Goal: Information Seeking & Learning: Find specific fact

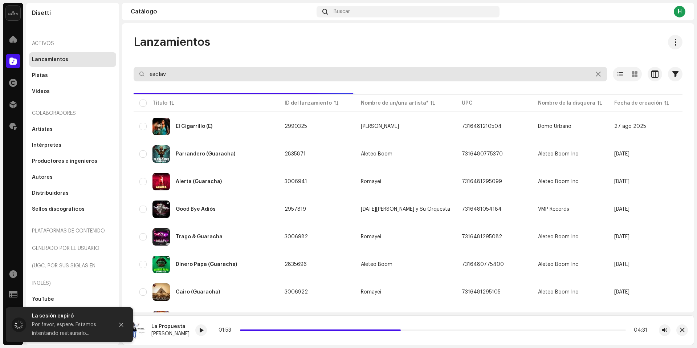
type input "esclava"
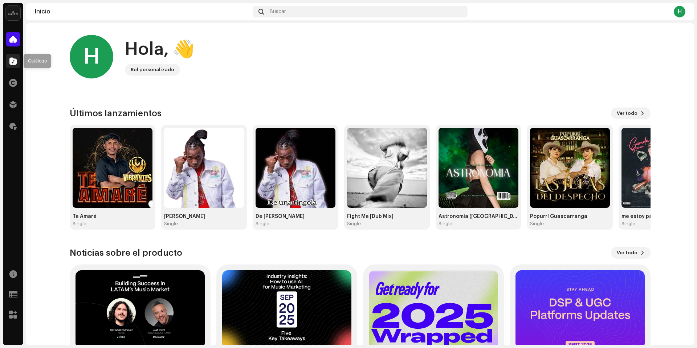
click at [15, 62] on span at bounding box center [12, 61] width 7 height 6
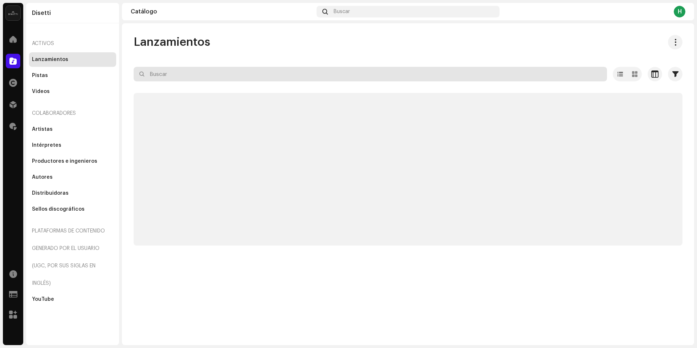
click at [354, 72] on input "text" at bounding box center [370, 74] width 473 height 15
click at [237, 80] on input "esclava" at bounding box center [370, 74] width 473 height 15
type input "esclava"
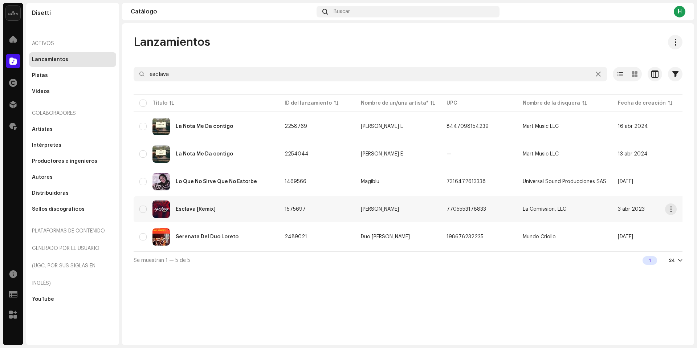
click at [227, 210] on div "Esclava [Remix]" at bounding box center [206, 208] width 134 height 17
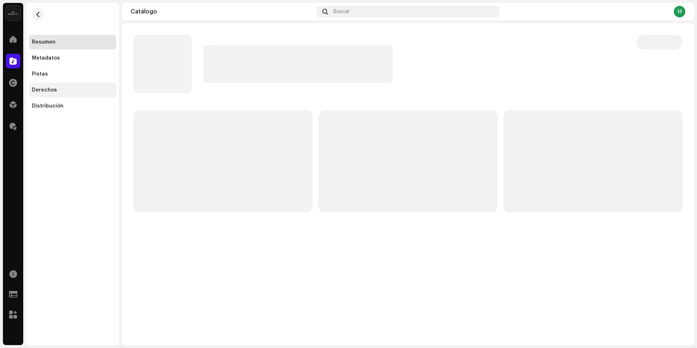
click at [56, 90] on div "Derechos" at bounding box center [72, 90] width 81 height 6
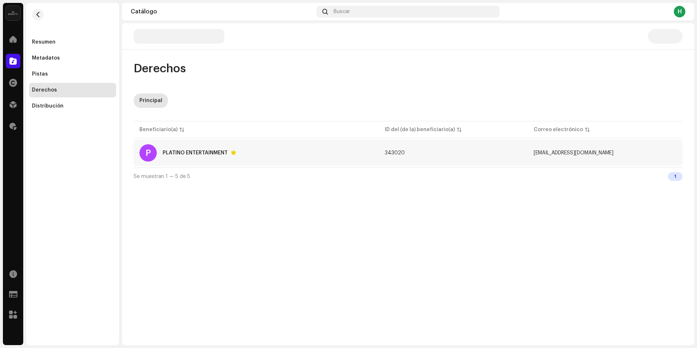
click at [171, 156] on div "P PLATINO ENTERTAINMENT" at bounding box center [256, 152] width 234 height 17
click at [309, 157] on div "P PLATINO ENTERTAINMENT" at bounding box center [256, 152] width 234 height 17
click at [273, 157] on div "P PLATINO ENTERTAINMENT" at bounding box center [256, 152] width 234 height 17
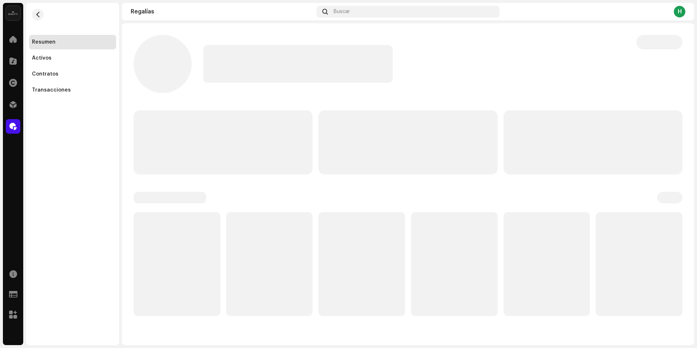
click at [252, 158] on p-skeleton at bounding box center [223, 142] width 179 height 64
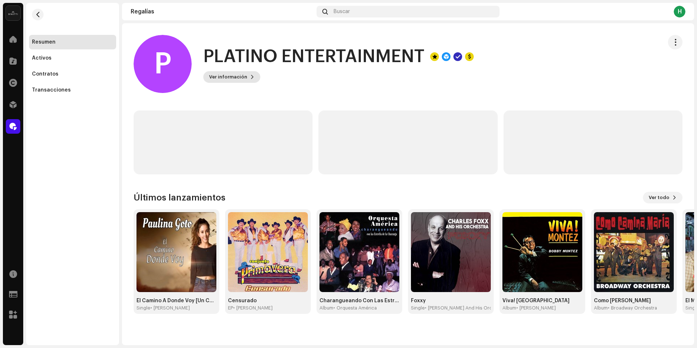
click at [216, 77] on span "Ver información" at bounding box center [228, 77] width 38 height 15
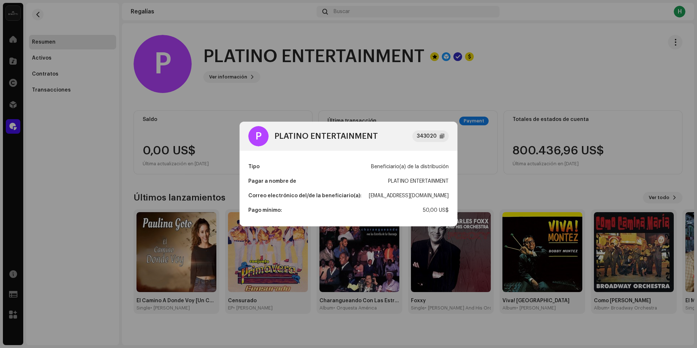
click at [390, 179] on div "PLATINO ENTERTAINMENT" at bounding box center [418, 181] width 61 height 15
copy div "PLATINO ENTERTAINMENT"
